Goal: Task Accomplishment & Management: Use online tool/utility

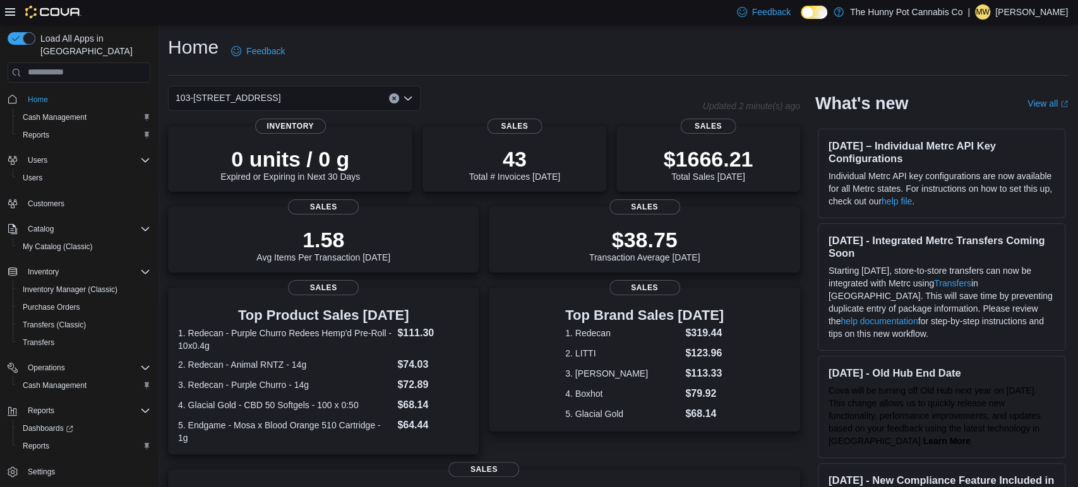
click at [61, 92] on span "Home" at bounding box center [87, 100] width 128 height 16
click at [1065, 340] on div "July 24, 2025 - Integrated Metrc Transfers Coming Soon Starting Tuesday July 29…" at bounding box center [941, 287] width 253 height 133
click at [52, 112] on span "Cash Management" at bounding box center [55, 117] width 64 height 10
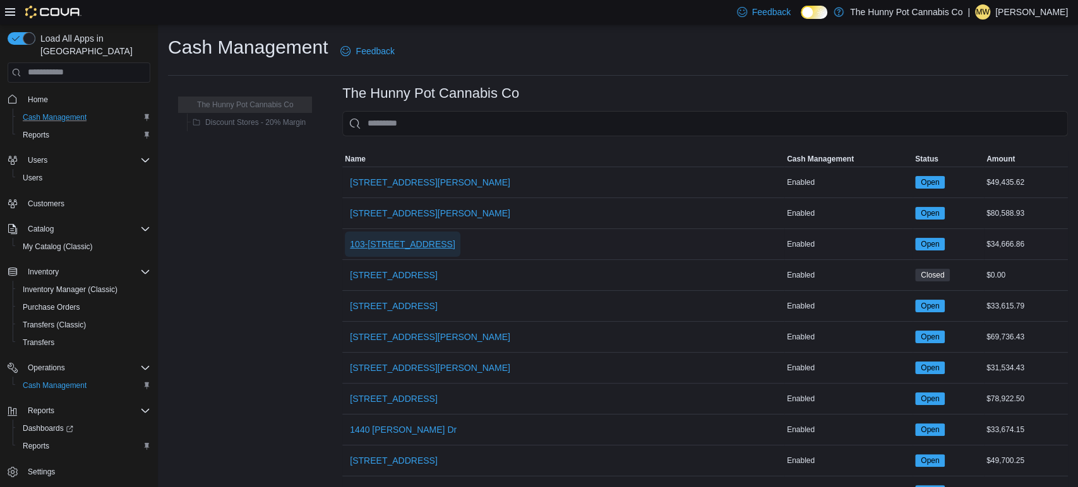
click at [430, 242] on span "103-[STREET_ADDRESS]" at bounding box center [402, 244] width 105 height 13
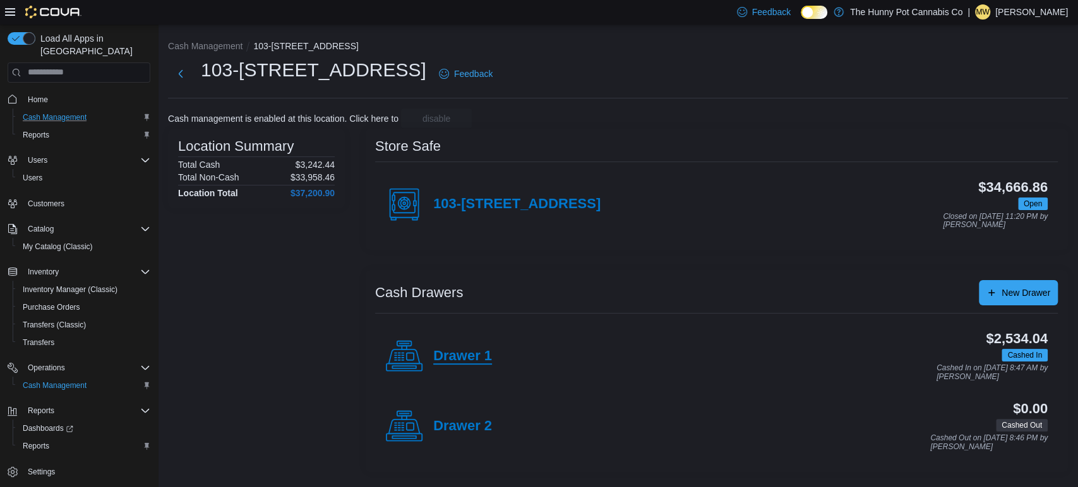
click at [479, 361] on h4 "Drawer 1" at bounding box center [462, 356] width 59 height 16
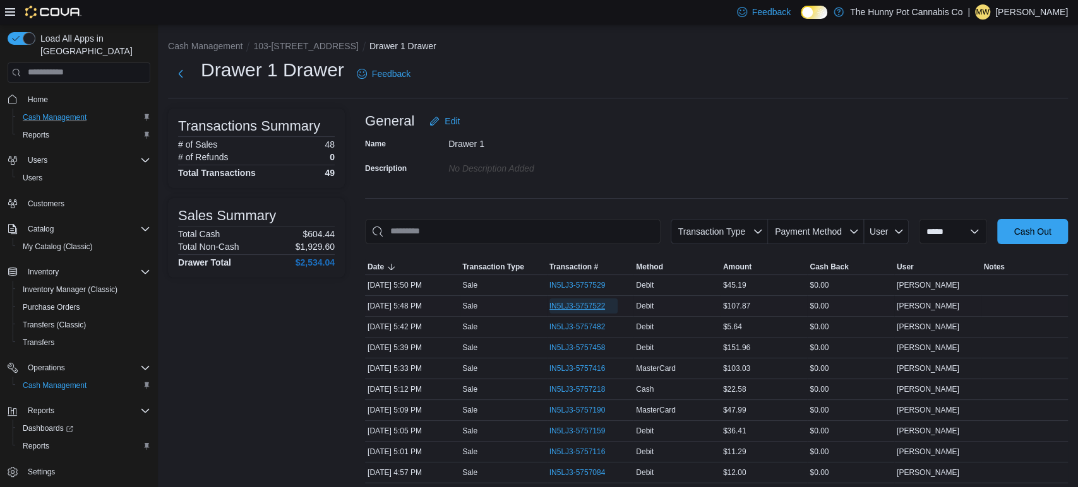
click at [559, 303] on span "IN5LJ3-5757522" at bounding box center [577, 306] width 56 height 10
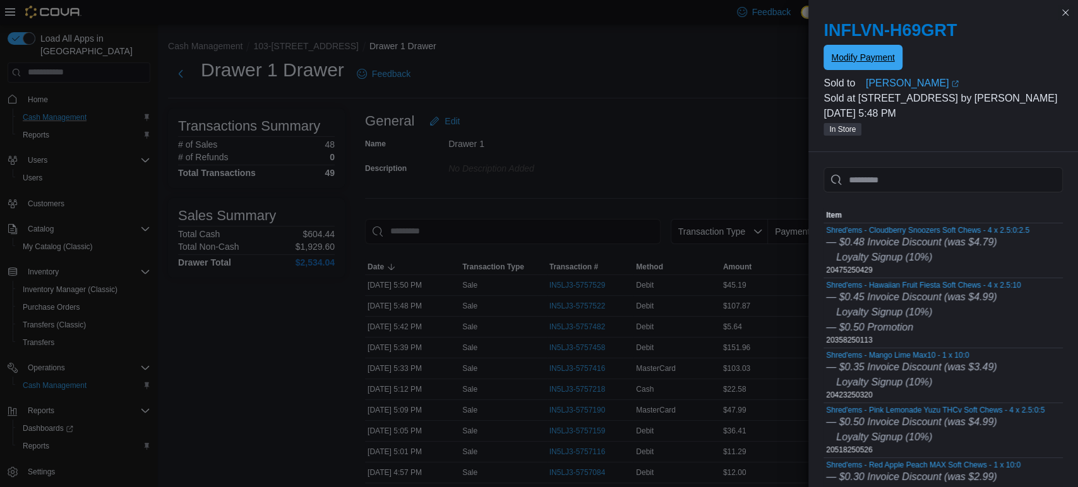
click at [884, 56] on span "Modify Payment" at bounding box center [862, 57] width 63 height 13
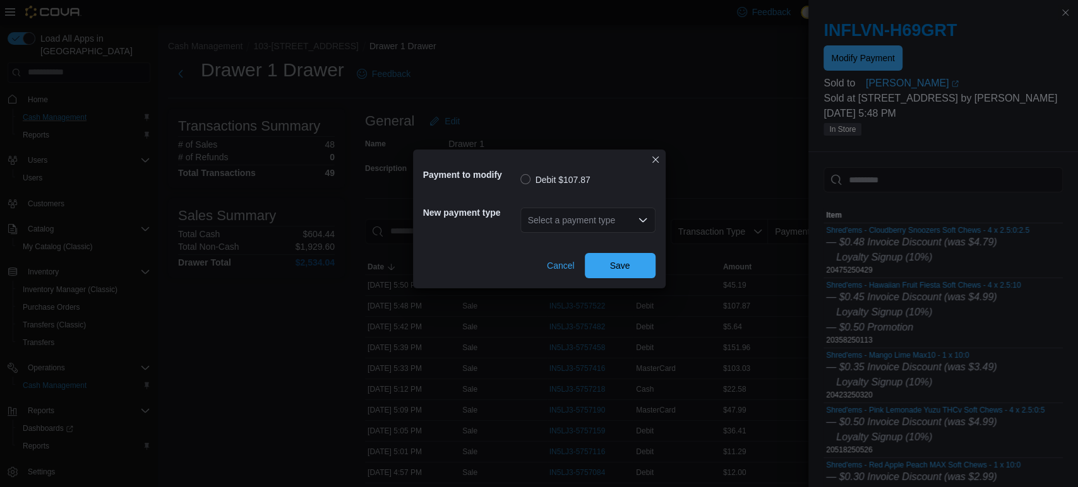
click at [558, 231] on div "Select a payment type" at bounding box center [587, 220] width 135 height 25
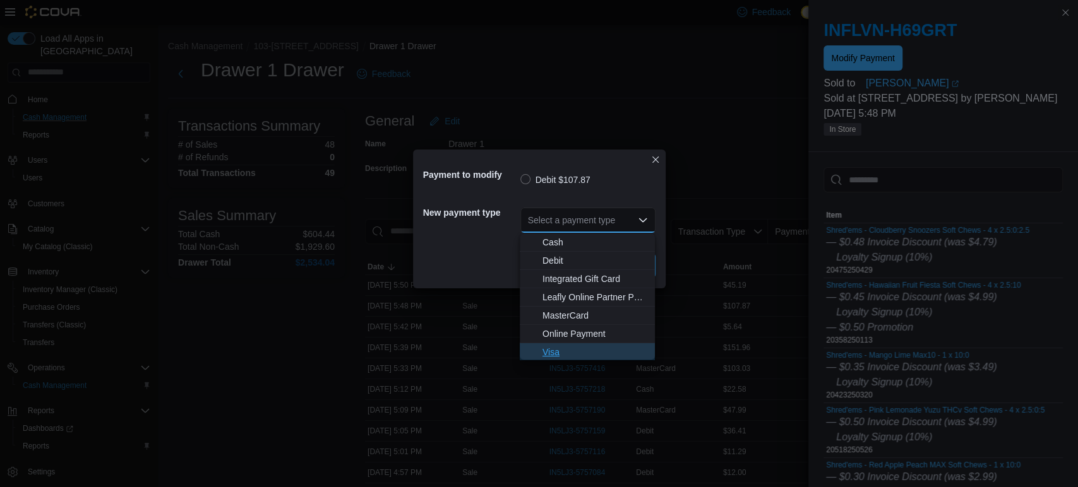
click at [549, 348] on span "Visa" at bounding box center [594, 352] width 105 height 13
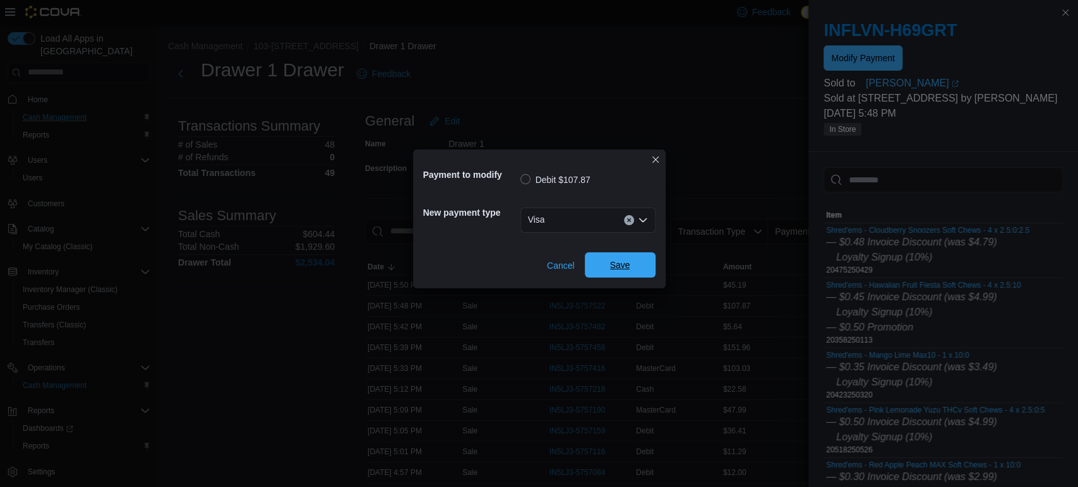
click at [623, 261] on span "Save" at bounding box center [620, 265] width 20 height 13
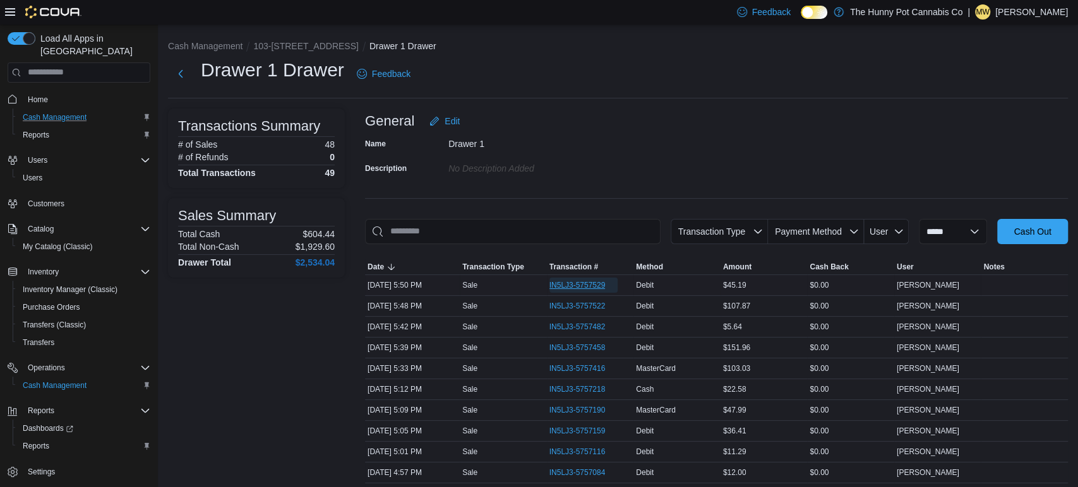
click at [605, 283] on span "IN5LJ3-5757529" at bounding box center [583, 285] width 69 height 15
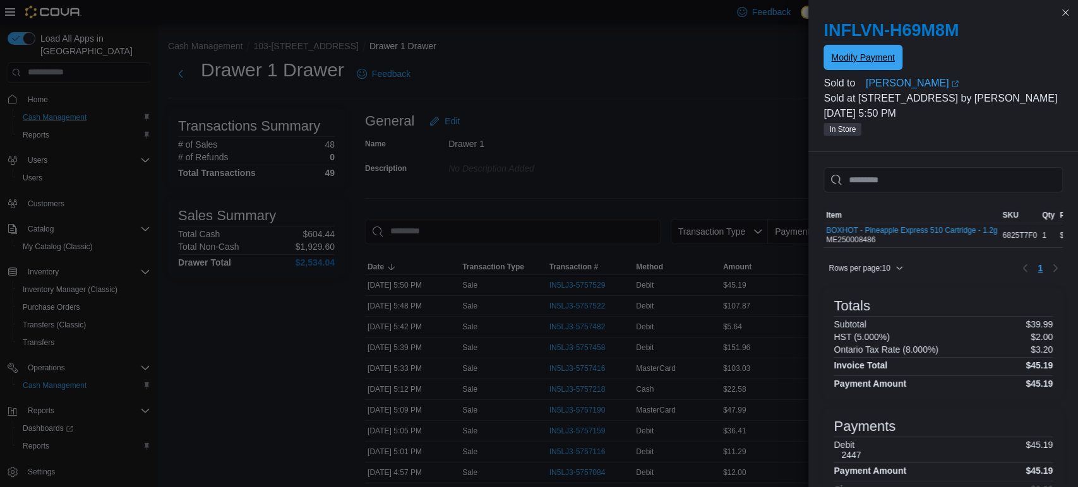
click at [835, 51] on span "Modify Payment" at bounding box center [862, 57] width 63 height 25
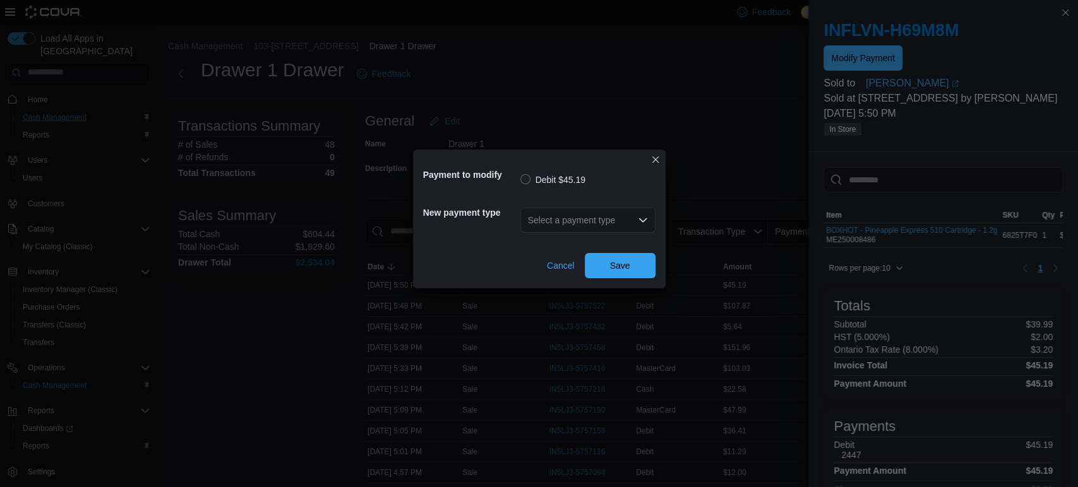
click at [626, 215] on div "Select a payment type" at bounding box center [587, 220] width 135 height 25
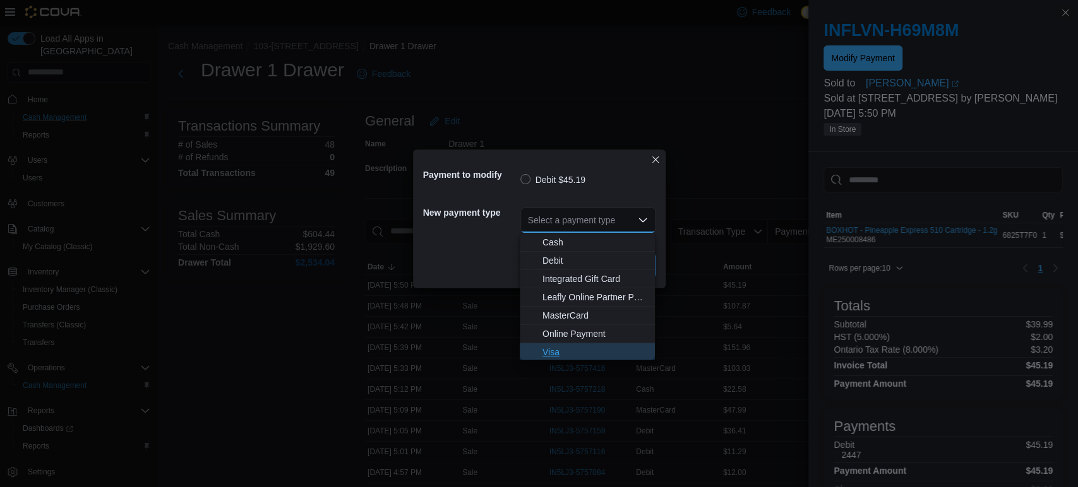
click at [596, 346] on span "Visa" at bounding box center [594, 352] width 105 height 13
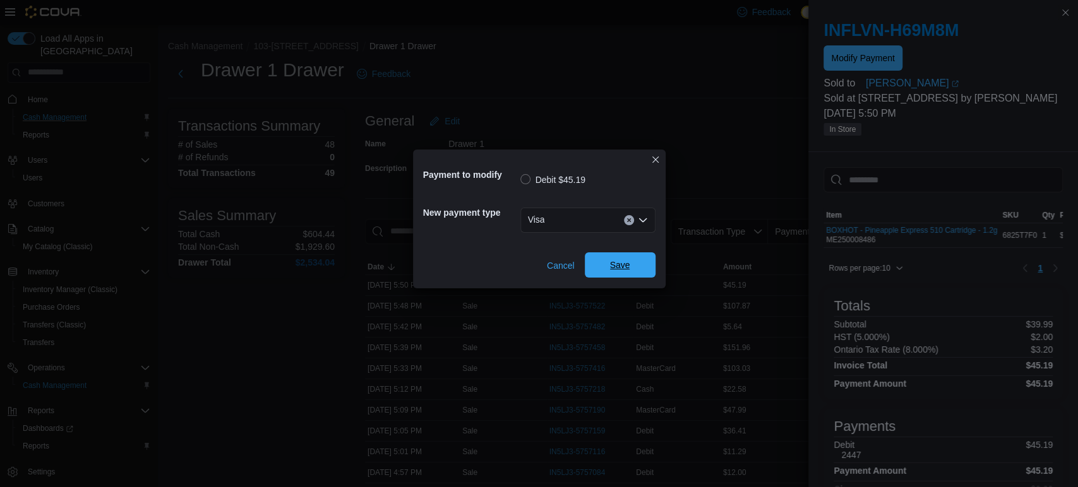
click at [629, 260] on span "Save" at bounding box center [620, 265] width 56 height 25
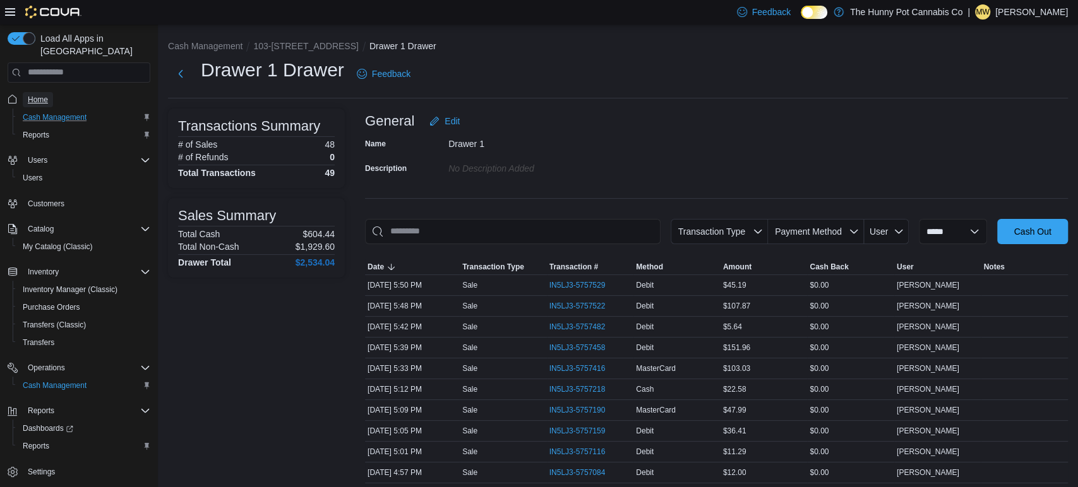
click at [45, 95] on span "Home" at bounding box center [38, 100] width 20 height 10
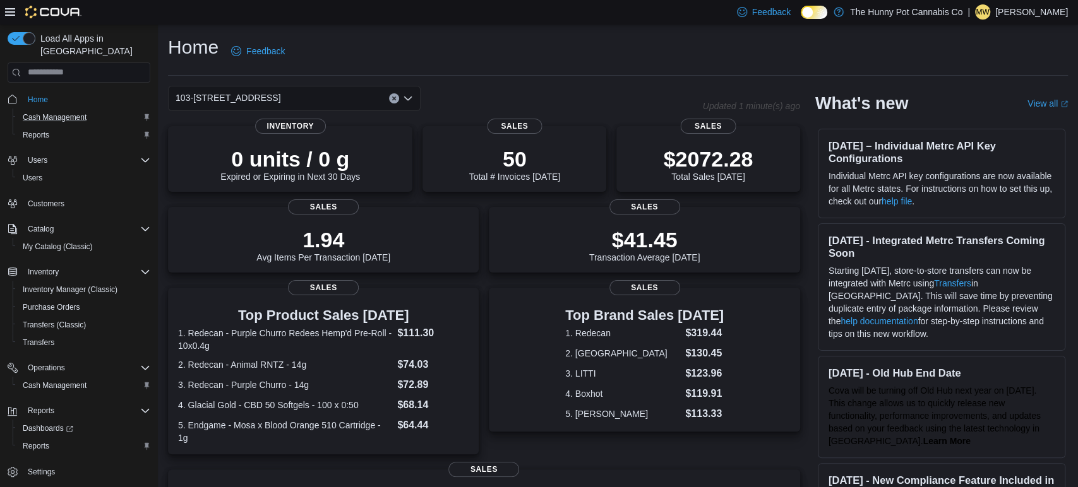
click at [32, 112] on button "Cash Management" at bounding box center [84, 118] width 143 height 18
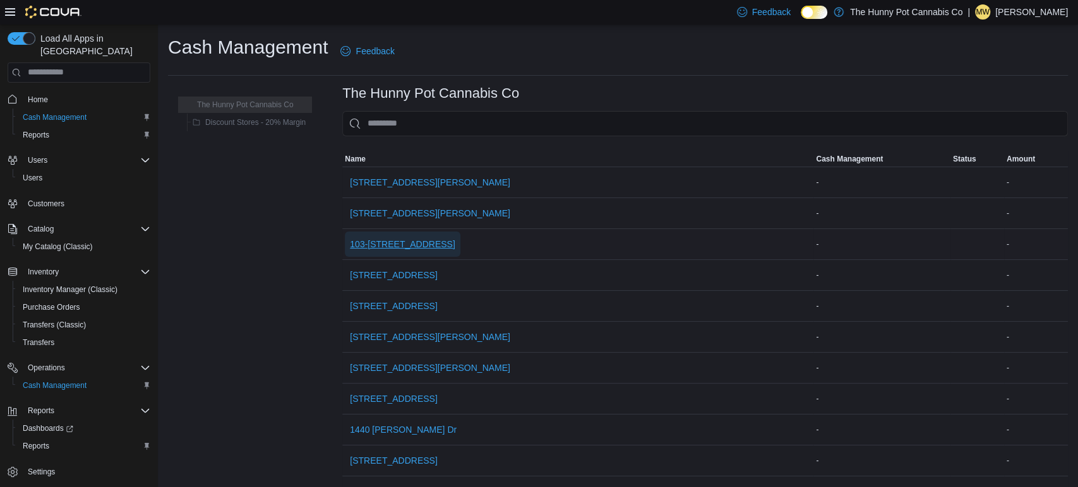
click at [377, 246] on span "103-[STREET_ADDRESS]" at bounding box center [402, 244] width 105 height 13
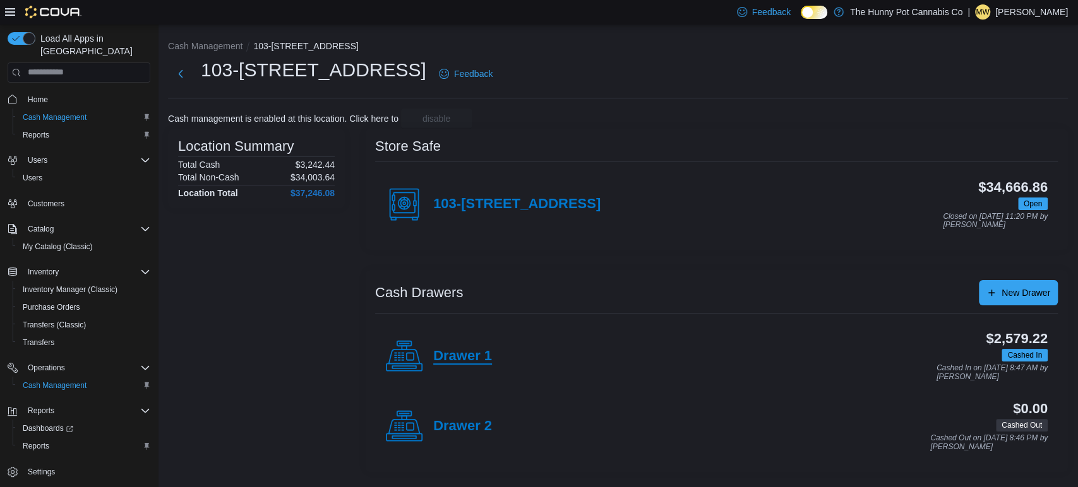
click at [463, 357] on h4 "Drawer 1" at bounding box center [462, 356] width 59 height 16
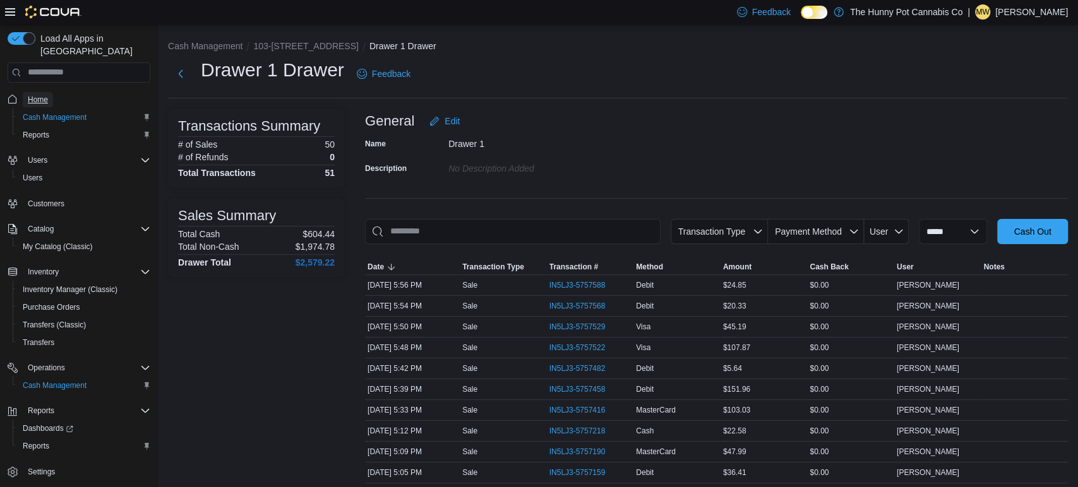
click at [44, 95] on span "Home" at bounding box center [38, 100] width 20 height 10
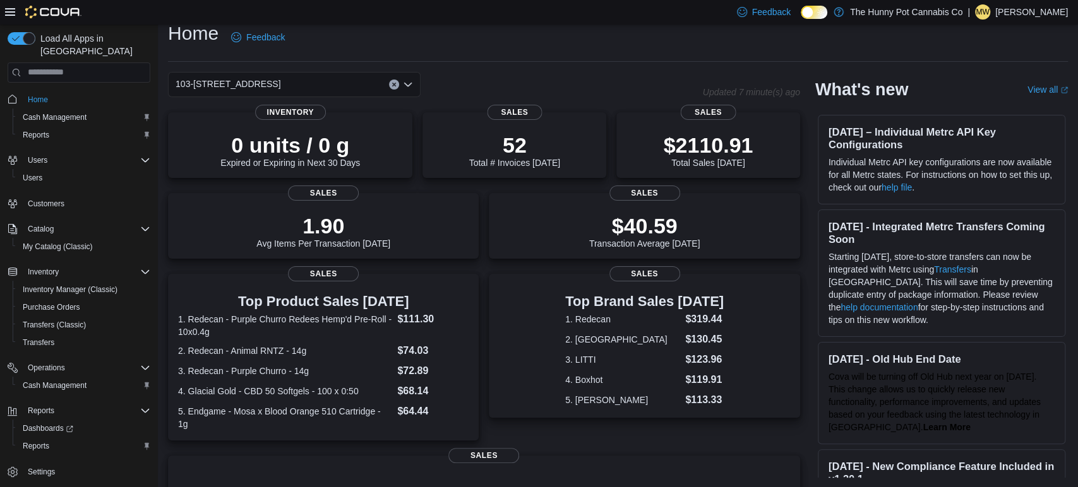
scroll to position [261, 0]
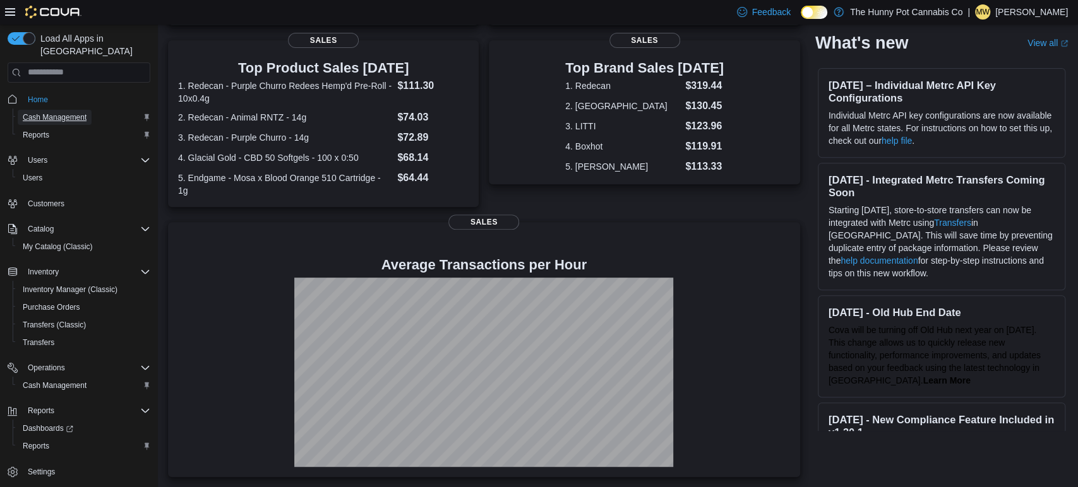
click at [49, 112] on span "Cash Management" at bounding box center [55, 117] width 64 height 10
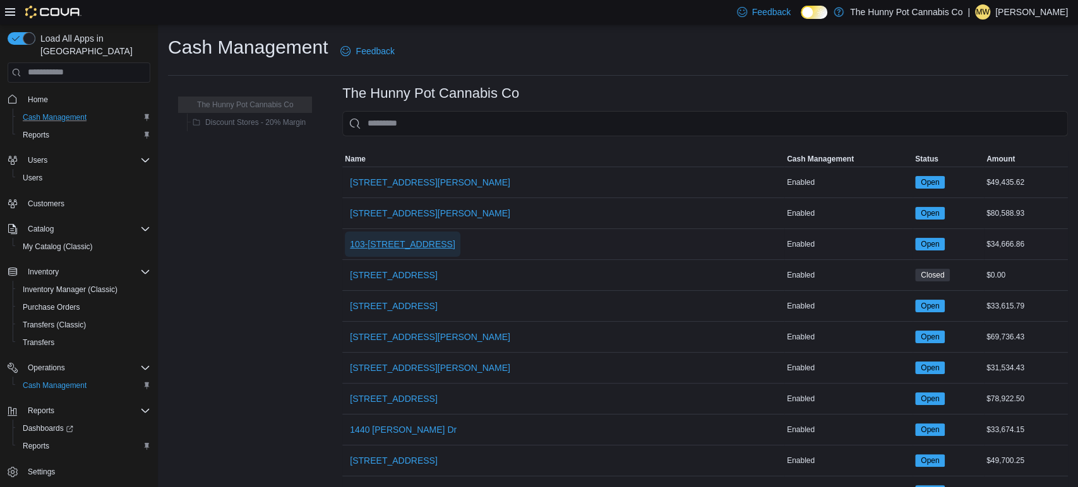
click at [376, 244] on span "103-[STREET_ADDRESS]" at bounding box center [402, 244] width 105 height 13
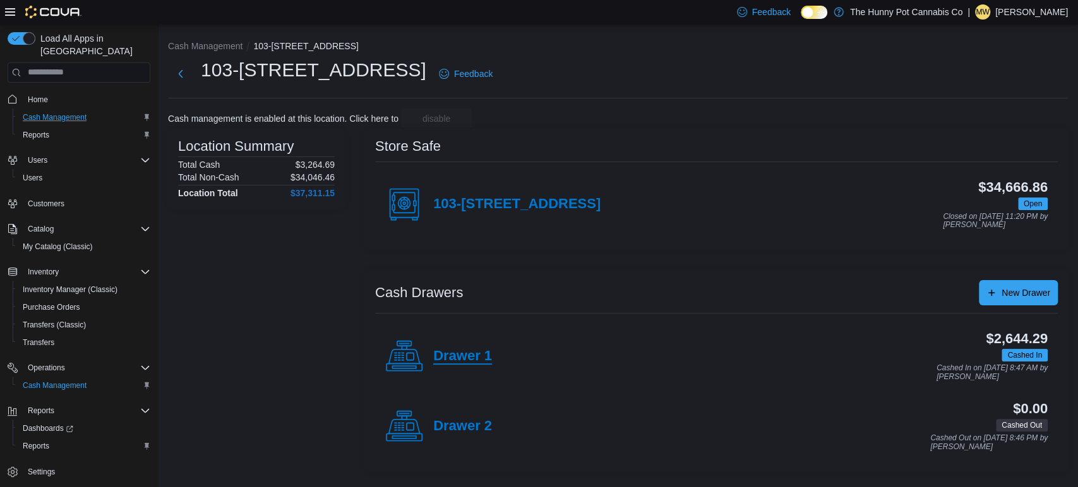
click at [472, 352] on h4 "Drawer 1" at bounding box center [462, 356] width 59 height 16
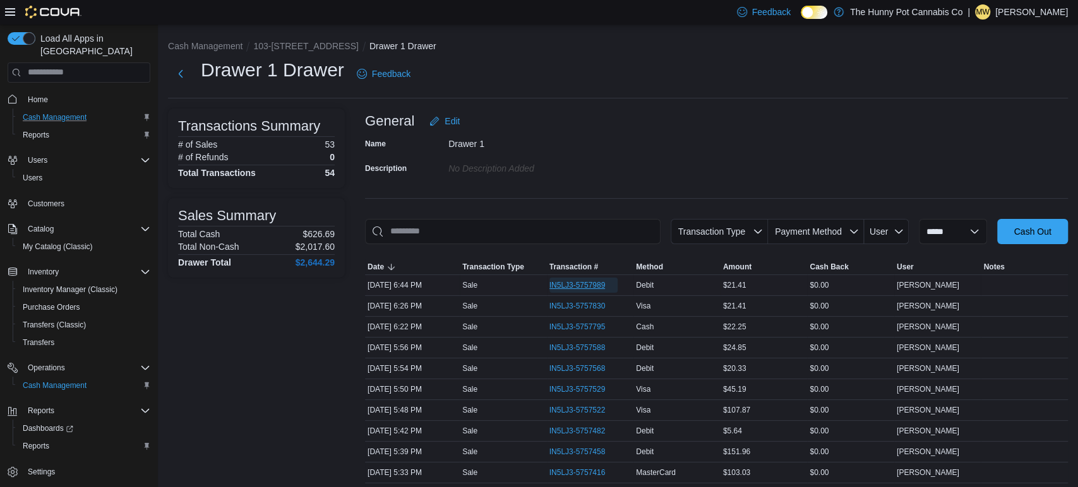
click at [600, 285] on span "IN5LJ3-5757989" at bounding box center [577, 285] width 56 height 10
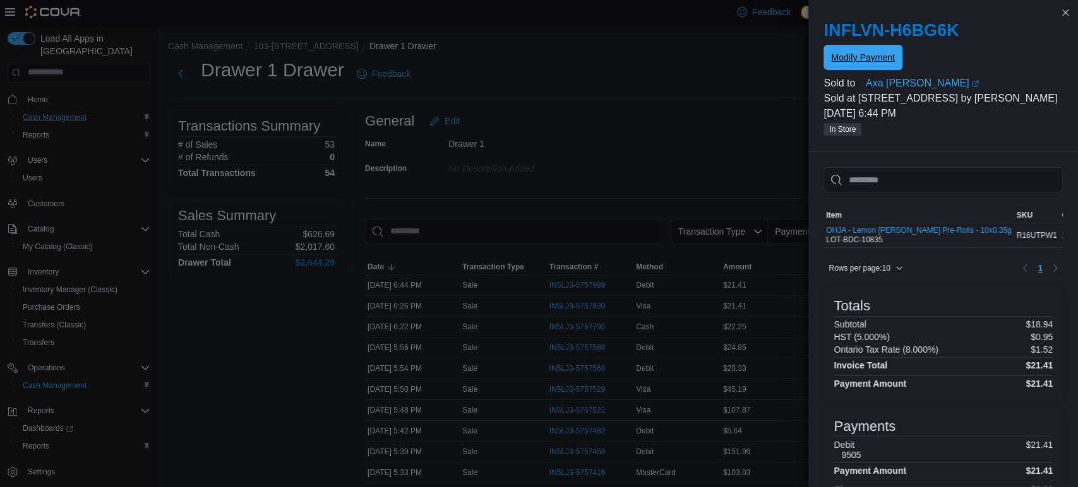
click at [842, 66] on span "Modify Payment" at bounding box center [862, 57] width 63 height 25
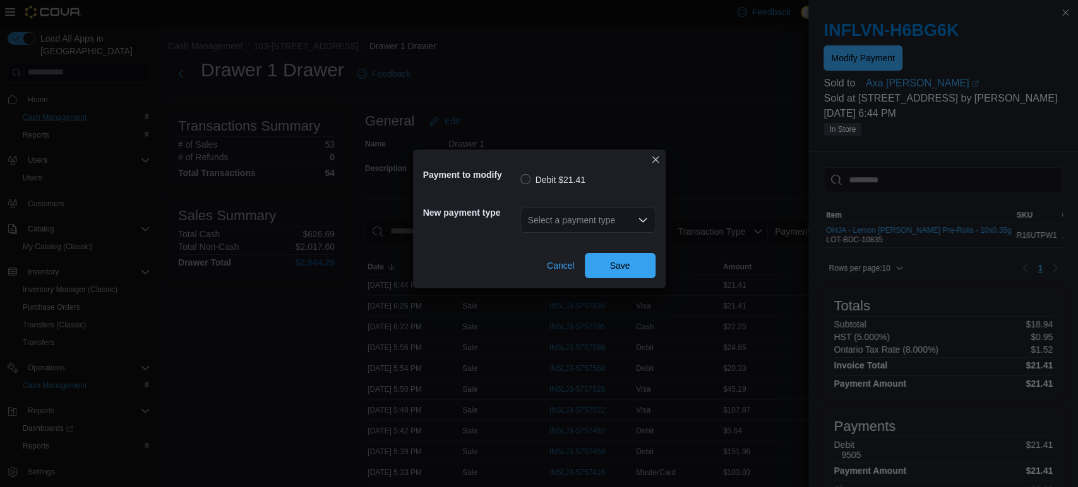
click at [553, 230] on div "Select a payment type" at bounding box center [587, 220] width 135 height 25
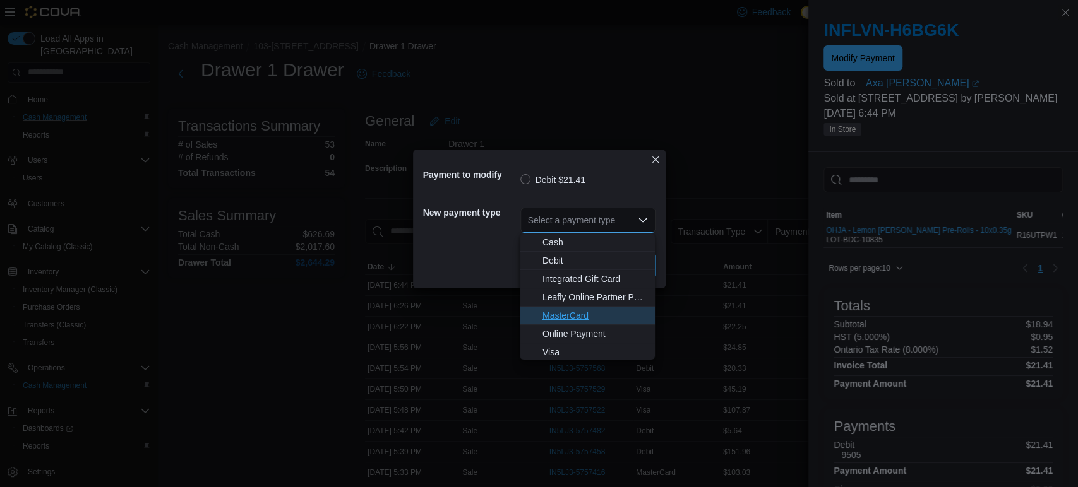
click at [559, 311] on span "MasterCard" at bounding box center [594, 315] width 105 height 13
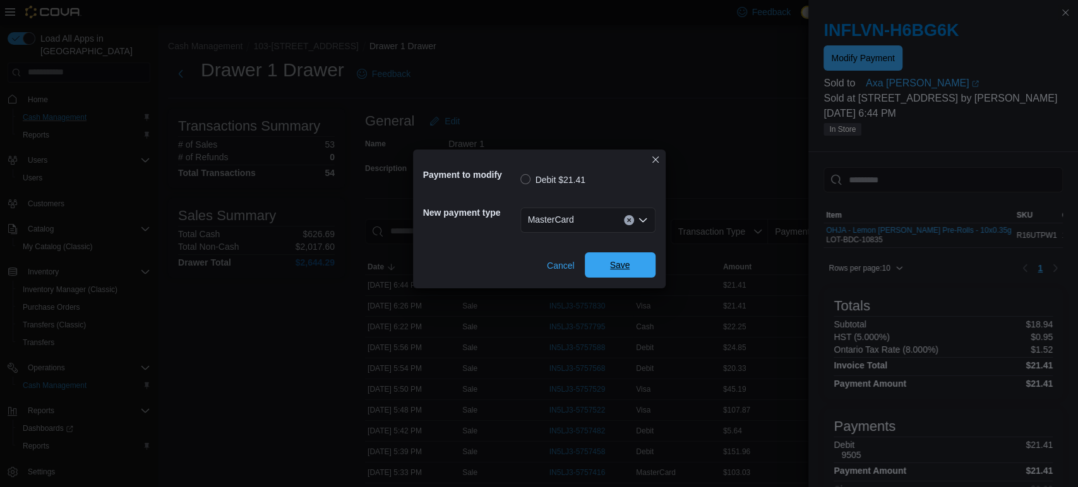
click at [626, 265] on span "Save" at bounding box center [620, 265] width 20 height 13
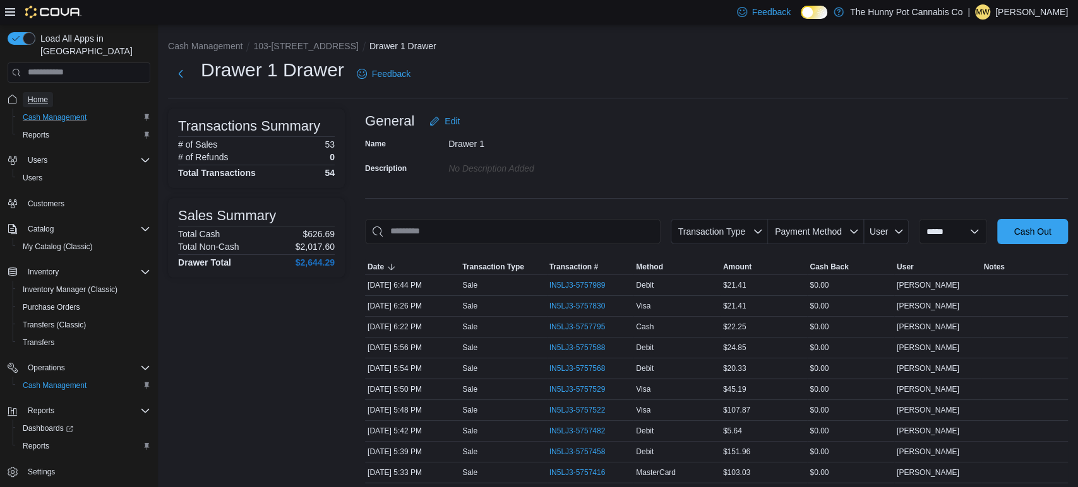
click at [42, 95] on span "Home" at bounding box center [38, 100] width 20 height 10
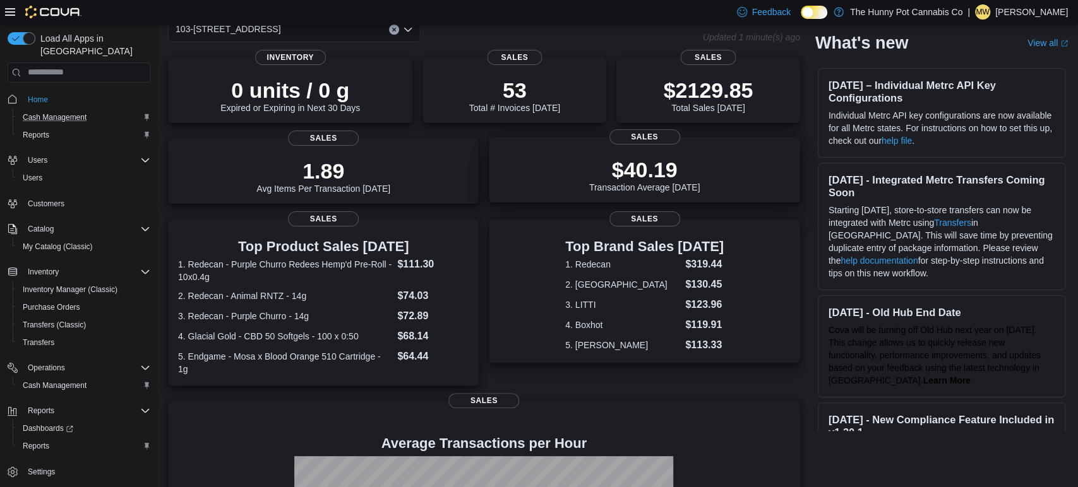
scroll to position [53, 0]
